Goal: Navigation & Orientation: Find specific page/section

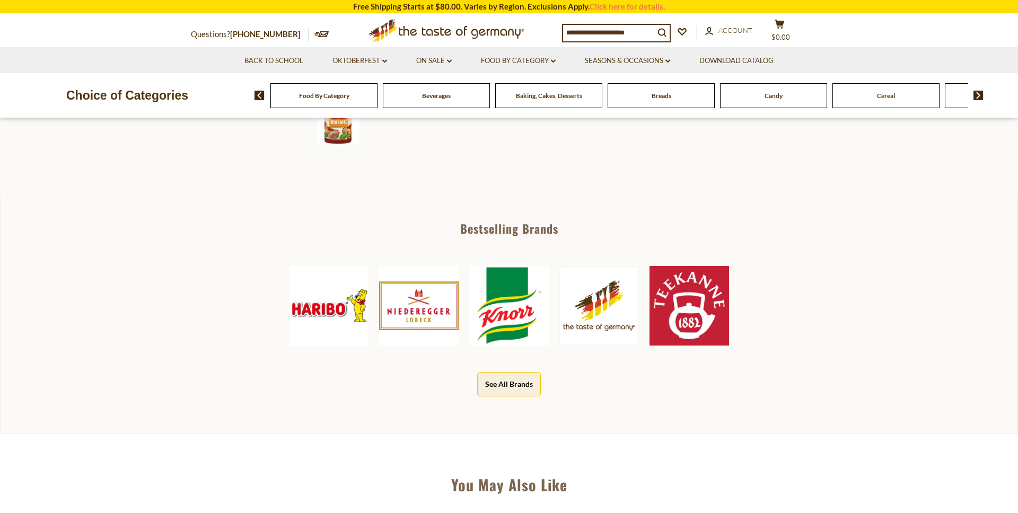
scroll to position [403, 0]
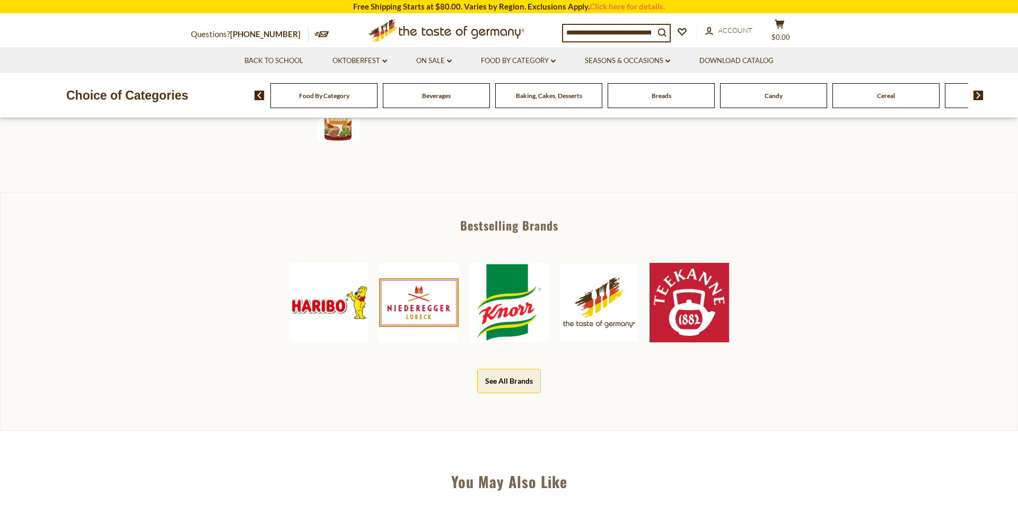
click at [510, 315] on img at bounding box center [509, 303] width 80 height 80
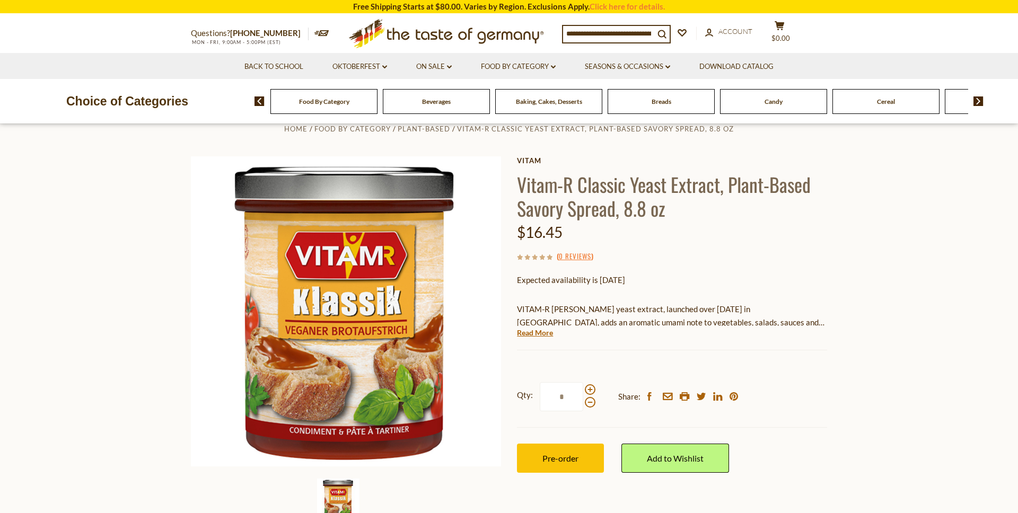
scroll to position [24, 0]
